Goal: Transaction & Acquisition: Download file/media

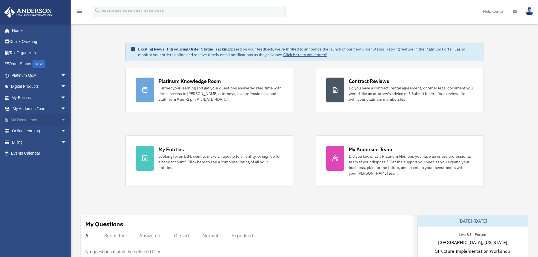
click at [37, 117] on link "My Documents arrow_drop_down" at bounding box center [39, 119] width 71 height 11
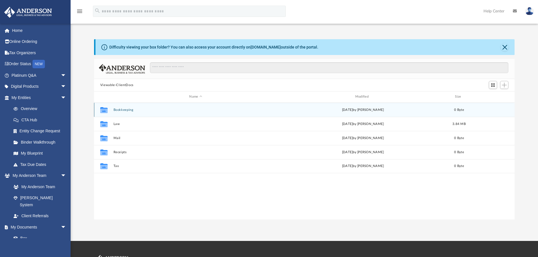
scroll to position [124, 416]
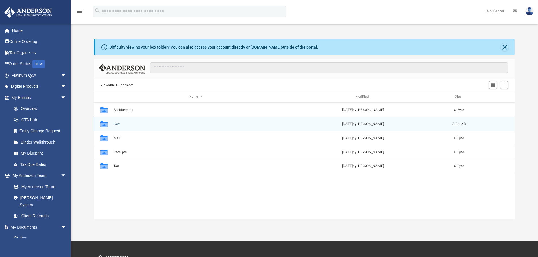
click at [120, 128] on div "Collaborated Folder Law [DATE] by [PERSON_NAME] 3.84 MB" at bounding box center [304, 124] width 421 height 14
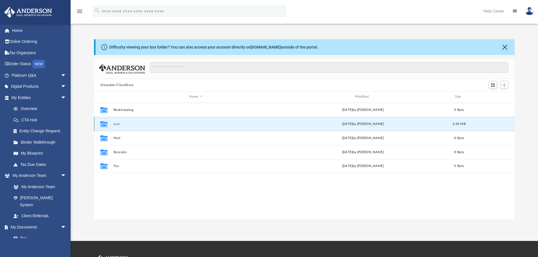
click at [120, 125] on button "Law" at bounding box center [195, 124] width 165 height 4
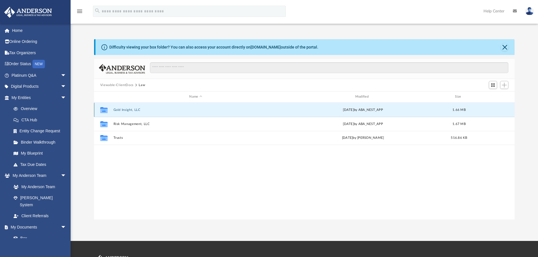
click at [135, 110] on button "Gold Insight, LLC" at bounding box center [195, 110] width 165 height 4
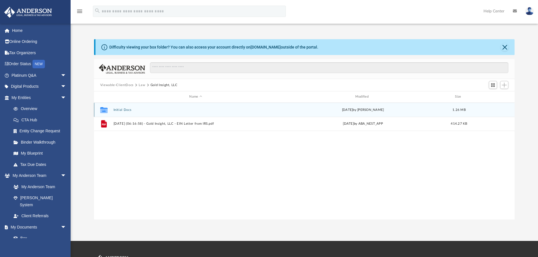
click at [135, 110] on button "Initial Docs" at bounding box center [195, 110] width 165 height 4
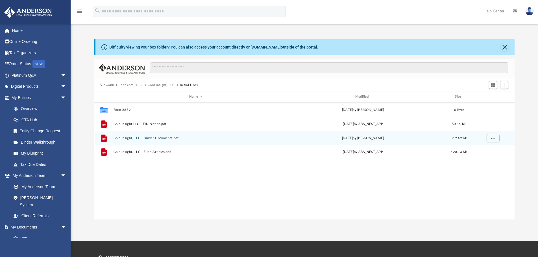
click at [139, 141] on div "File Gold Insight, LLC - Binder Documents.pdf [DATE] by [PERSON_NAME] 819.49 KB" at bounding box center [304, 138] width 421 height 14
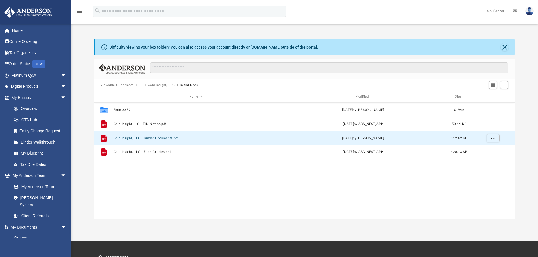
click at [139, 141] on div "File Gold Insight, LLC - Binder Documents.pdf [DATE] by [PERSON_NAME] 819.49 KB" at bounding box center [304, 138] width 421 height 14
click at [191, 138] on button "Gold Insight, LLC - Binder Documents.pdf" at bounding box center [195, 138] width 165 height 4
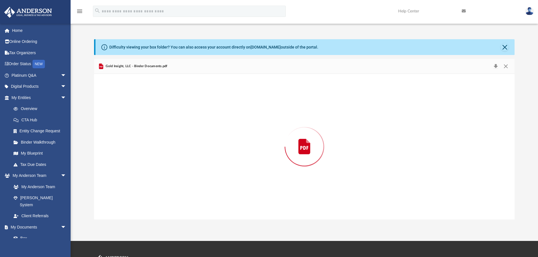
click at [191, 138] on div "Preview" at bounding box center [304, 147] width 421 height 146
click at [508, 67] on button "Close" at bounding box center [506, 66] width 10 height 8
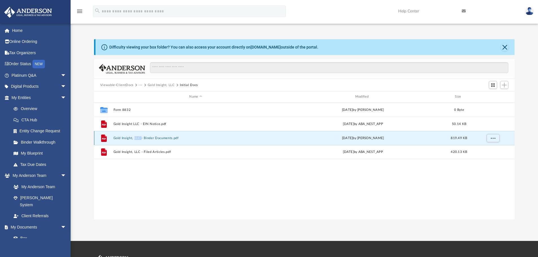
click at [219, 137] on button "Gold Insight, LLC - Binder Documents.pdf" at bounding box center [195, 138] width 165 height 4
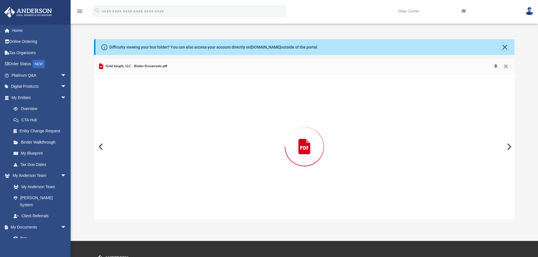
click at [506, 65] on button "Close" at bounding box center [506, 66] width 10 height 8
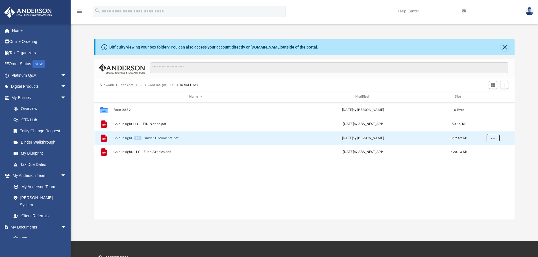
click at [492, 138] on span "More options" at bounding box center [493, 137] width 5 height 3
click at [484, 150] on li "Preview" at bounding box center [488, 150] width 16 height 6
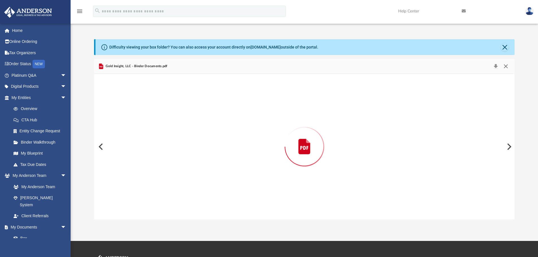
click at [506, 65] on button "Close" at bounding box center [506, 66] width 10 height 8
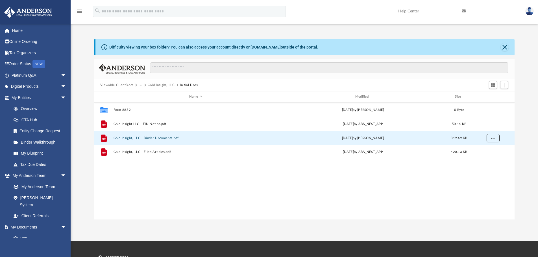
click at [492, 139] on span "More options" at bounding box center [493, 137] width 5 height 3
click at [488, 160] on li "Download" at bounding box center [488, 159] width 16 height 6
